Goal: Find specific page/section: Find specific page/section

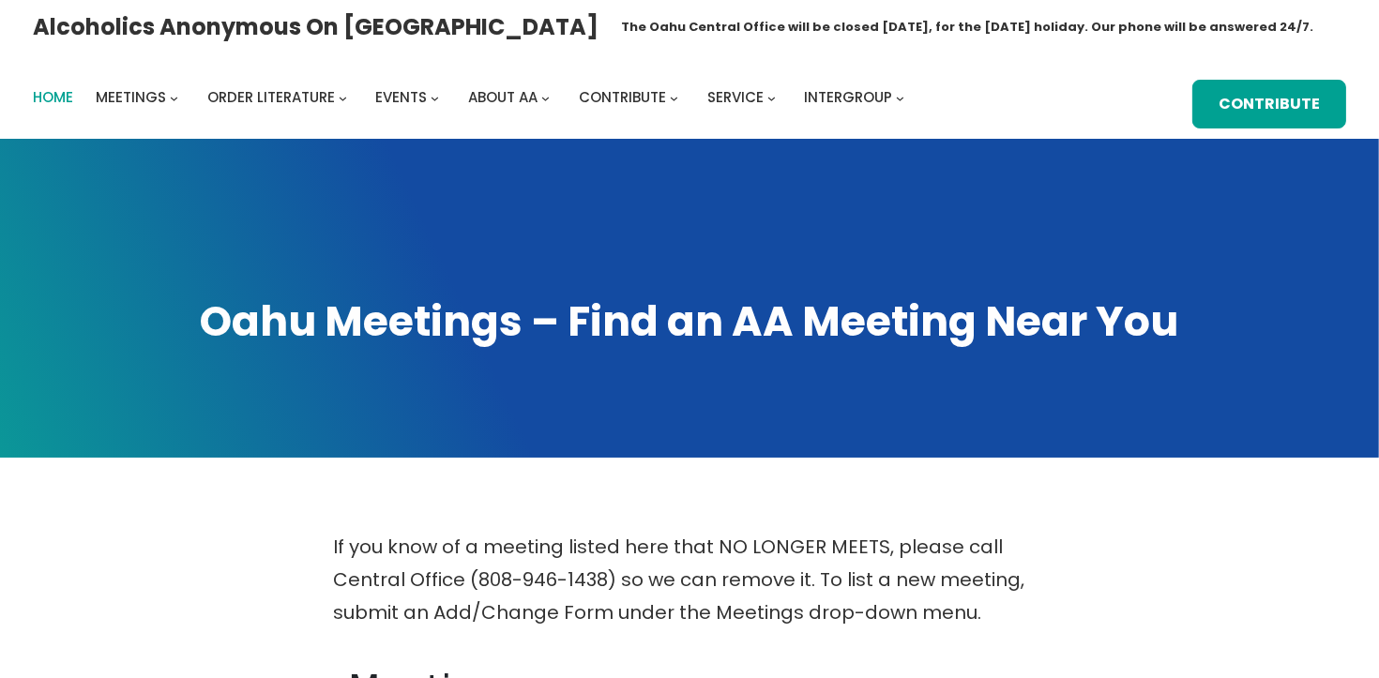
click at [68, 102] on span "Home" at bounding box center [53, 97] width 40 height 20
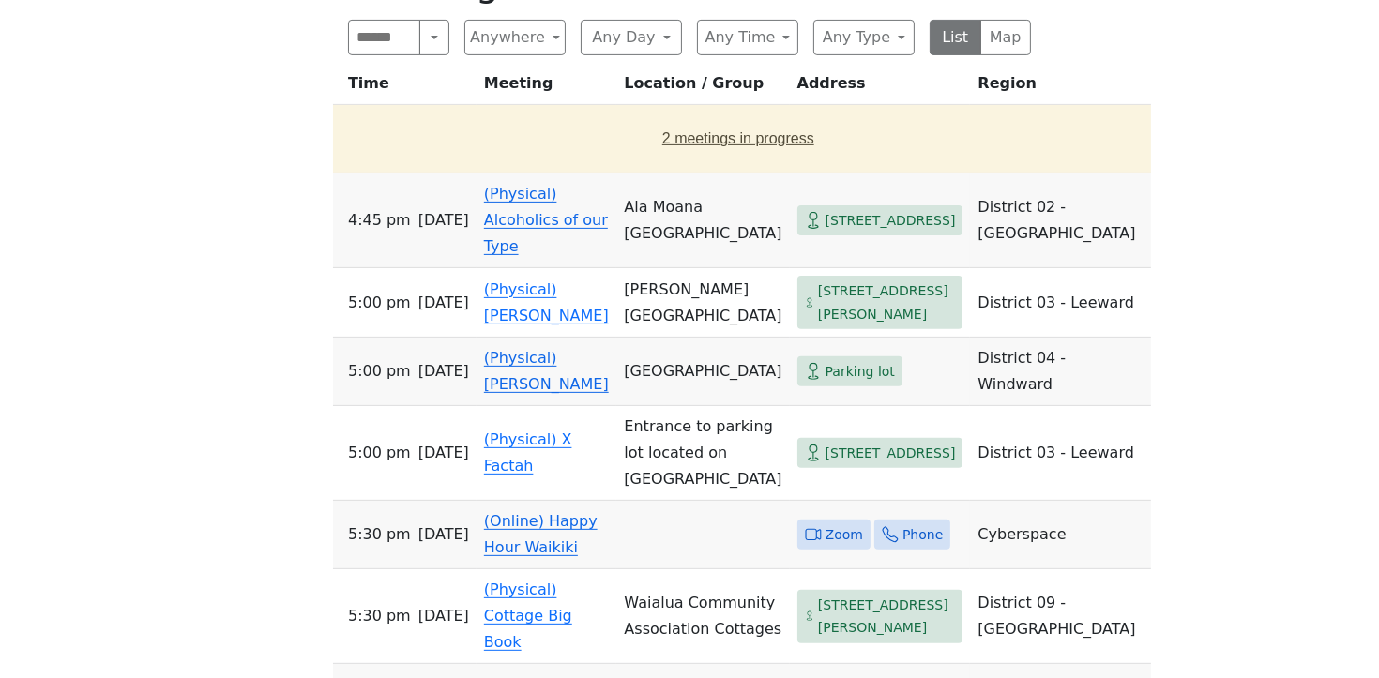
scroll to position [697, 0]
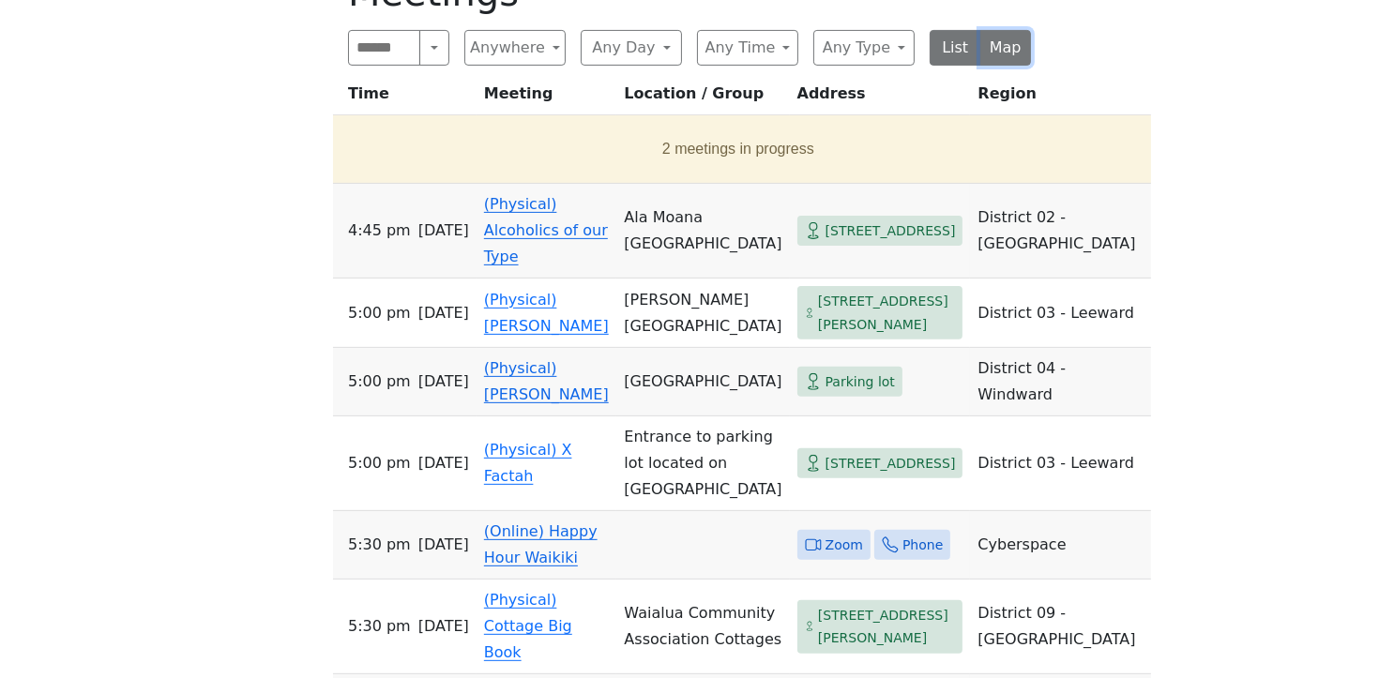
click at [1008, 54] on button "Map" at bounding box center [1006, 48] width 52 height 36
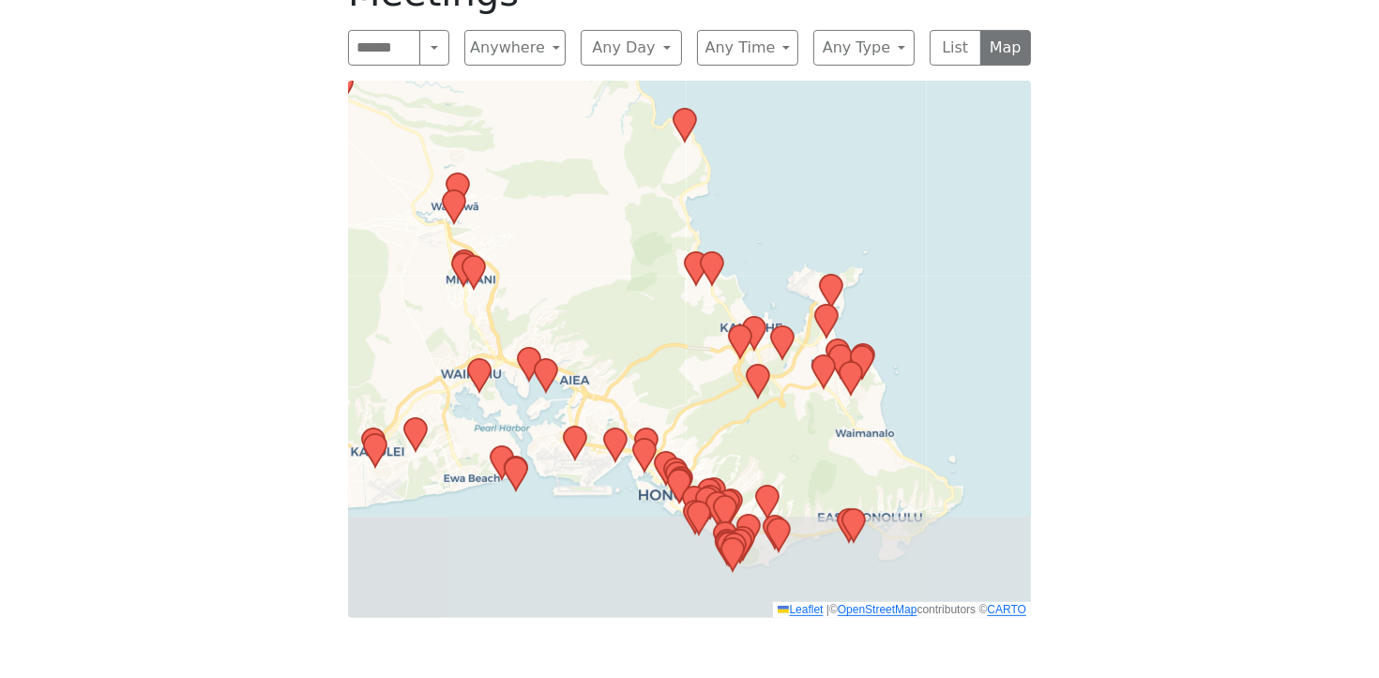
drag, startPoint x: 773, startPoint y: 398, endPoint x: 879, endPoint y: 208, distance: 217.1
click at [878, 190] on div "Leaflet | © OpenStreetMap contributors © CARTO" at bounding box center [689, 350] width 683 height 538
